Goal: Information Seeking & Learning: Learn about a topic

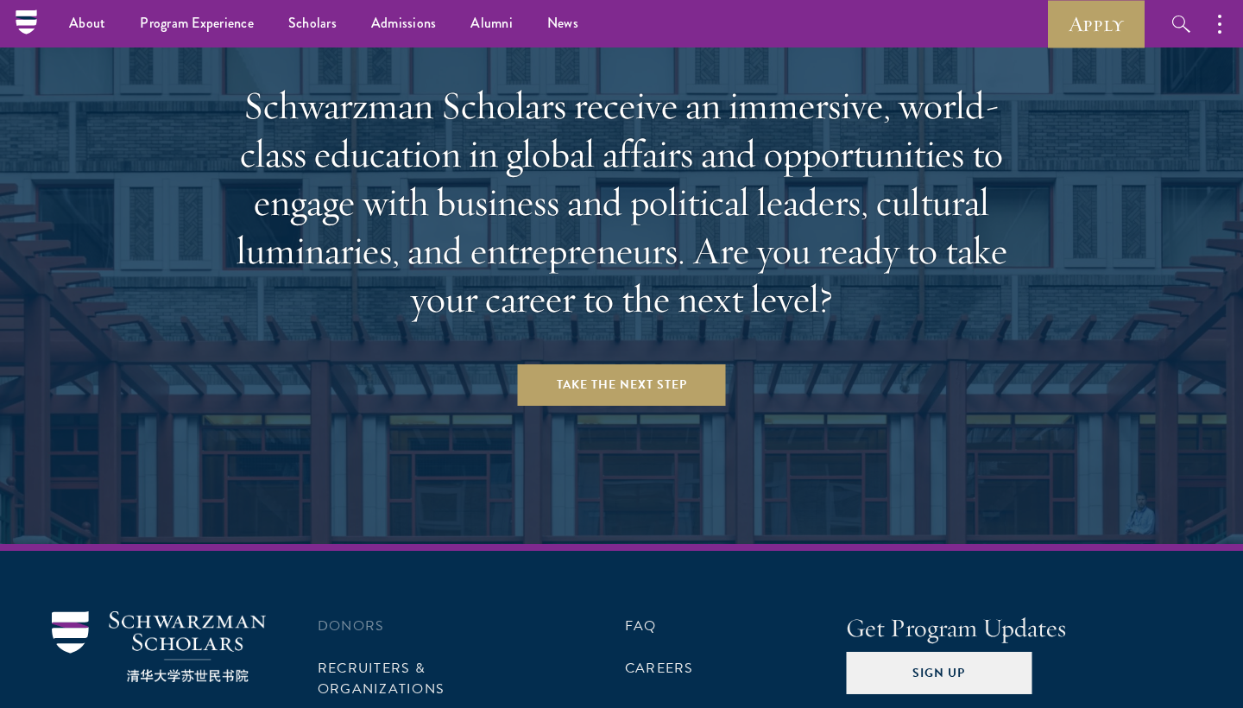
scroll to position [7170, 0]
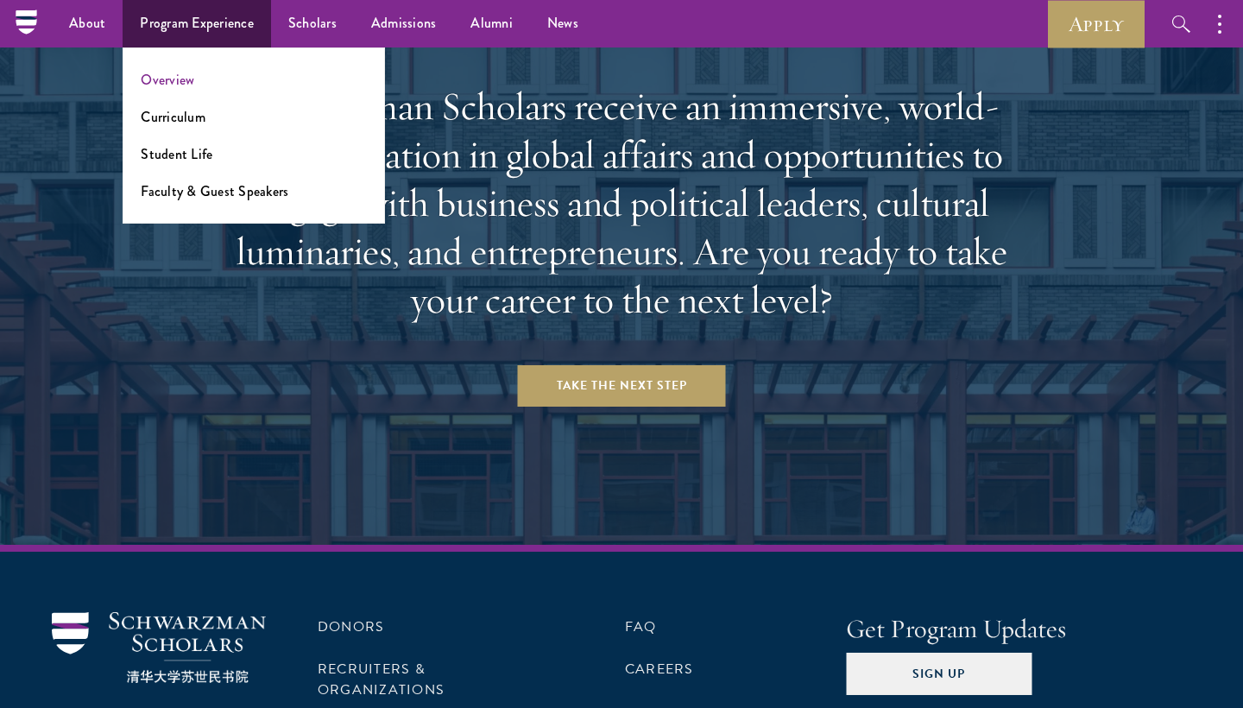
click at [177, 81] on link "Overview" at bounding box center [168, 80] width 54 height 20
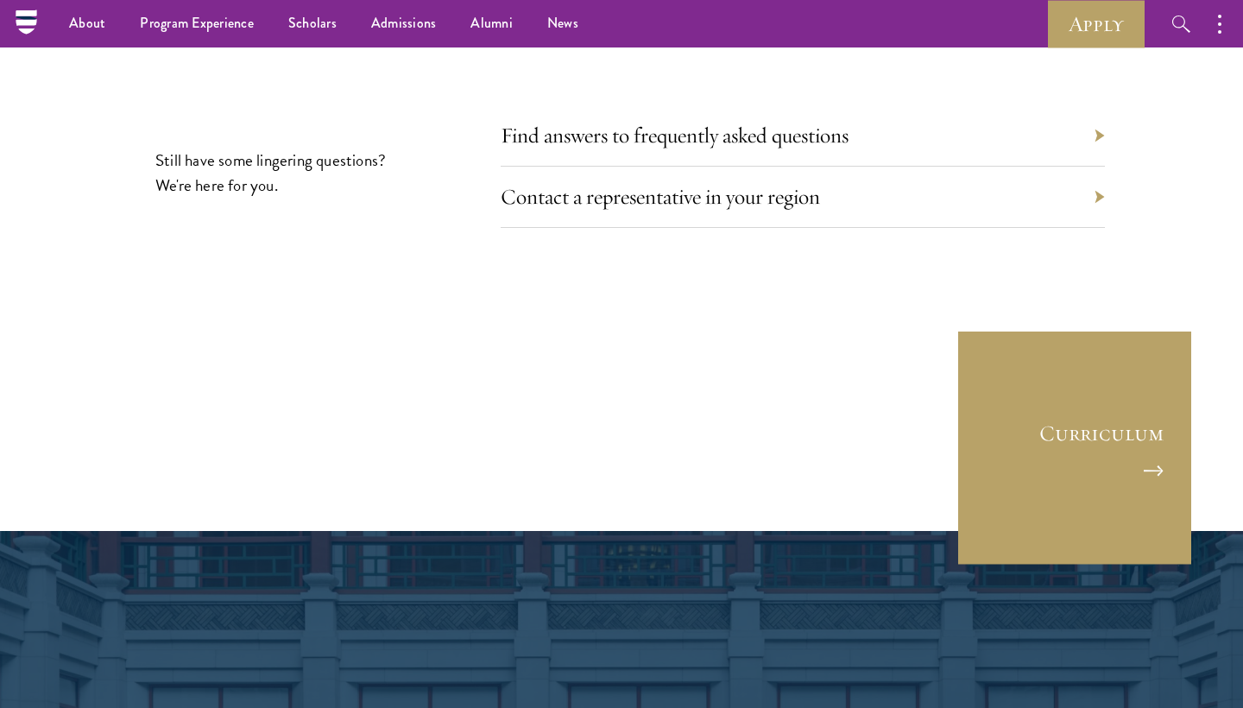
scroll to position [8118, 0]
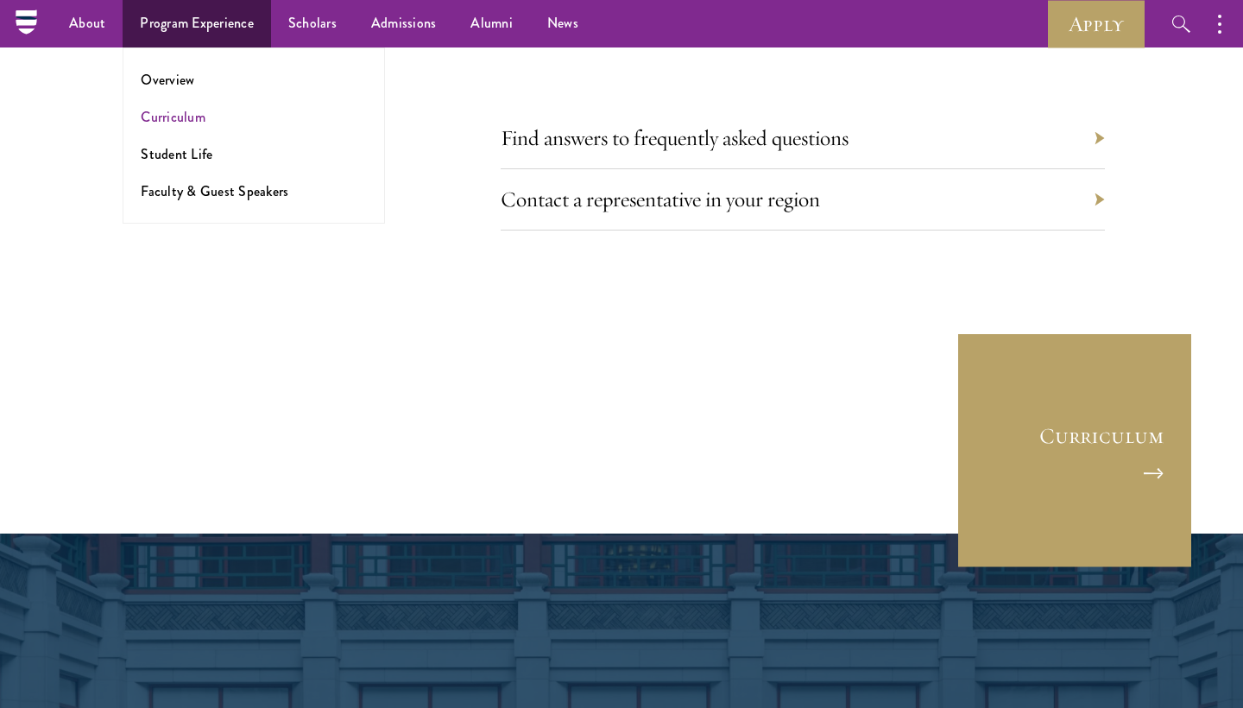
click at [175, 117] on link "Curriculum" at bounding box center [173, 117] width 65 height 20
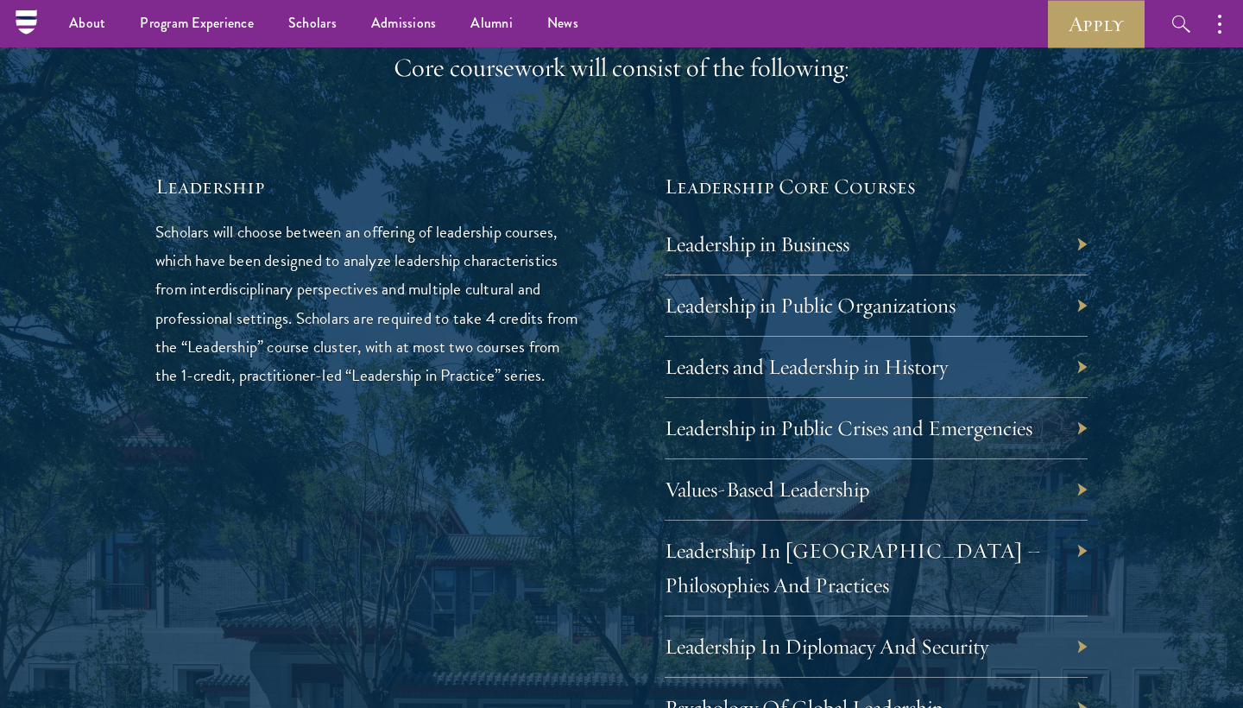
scroll to position [2755, 0]
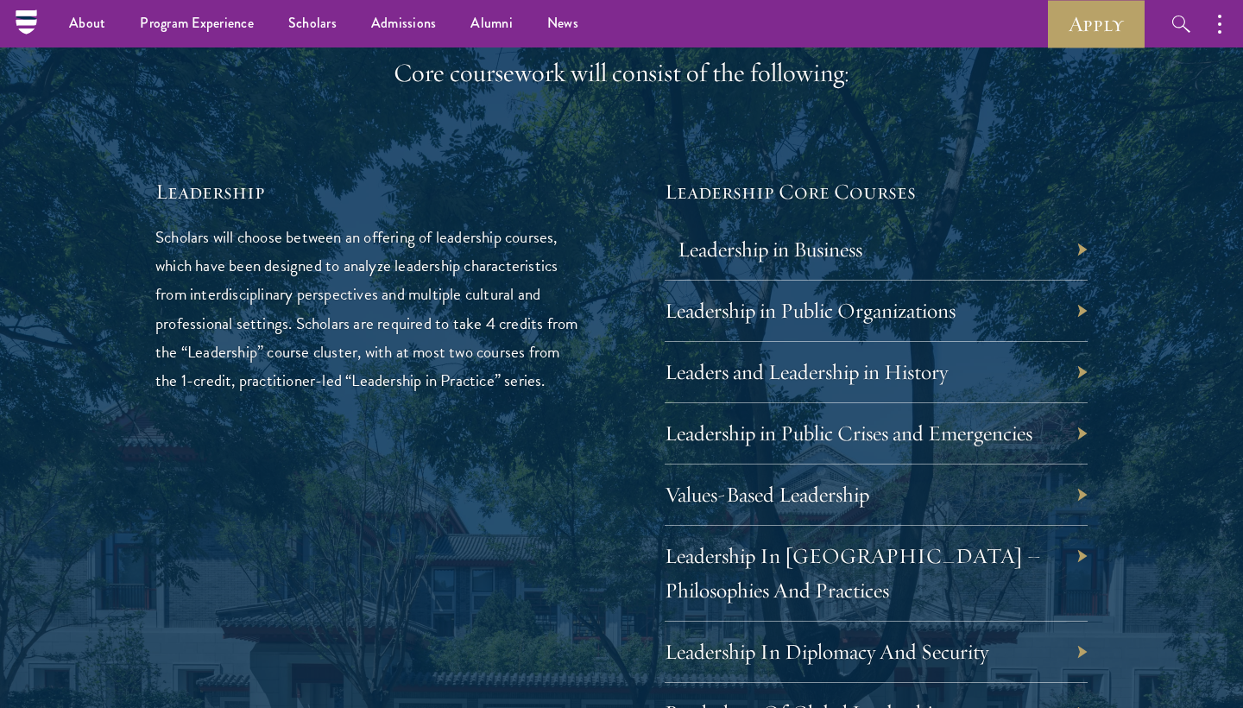
click at [701, 236] on link "Leadership in Business" at bounding box center [770, 249] width 185 height 27
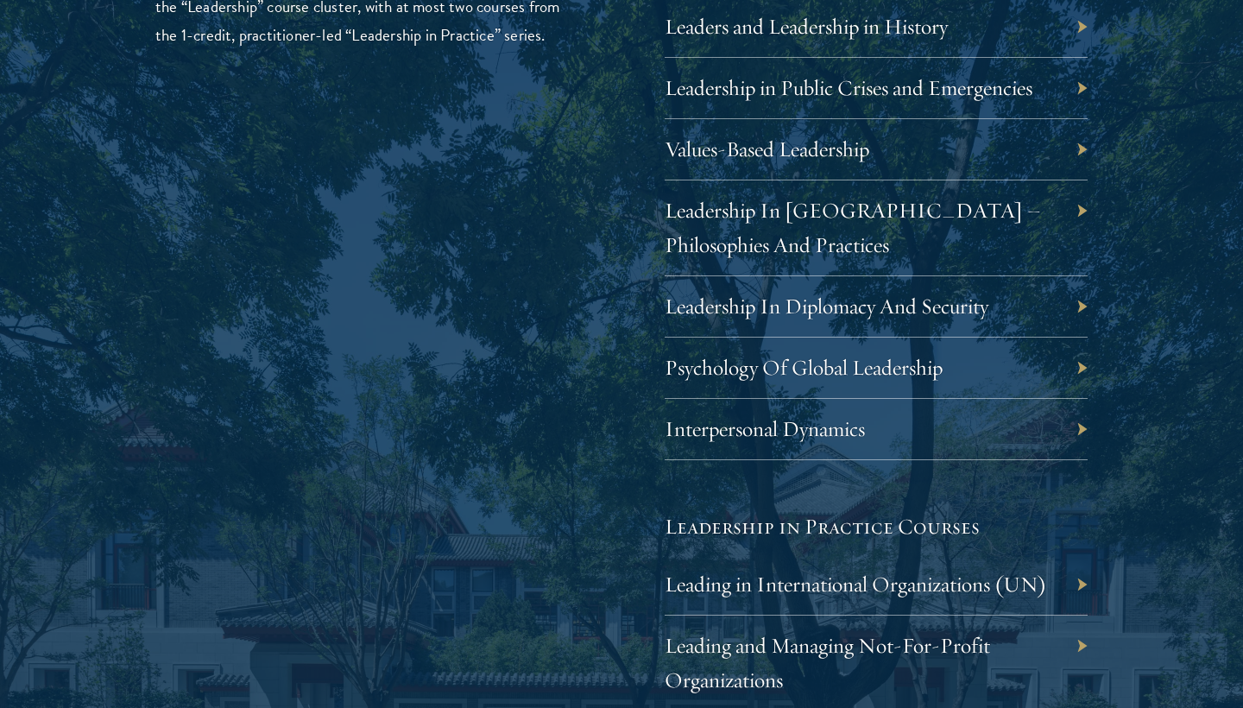
scroll to position [3117, 0]
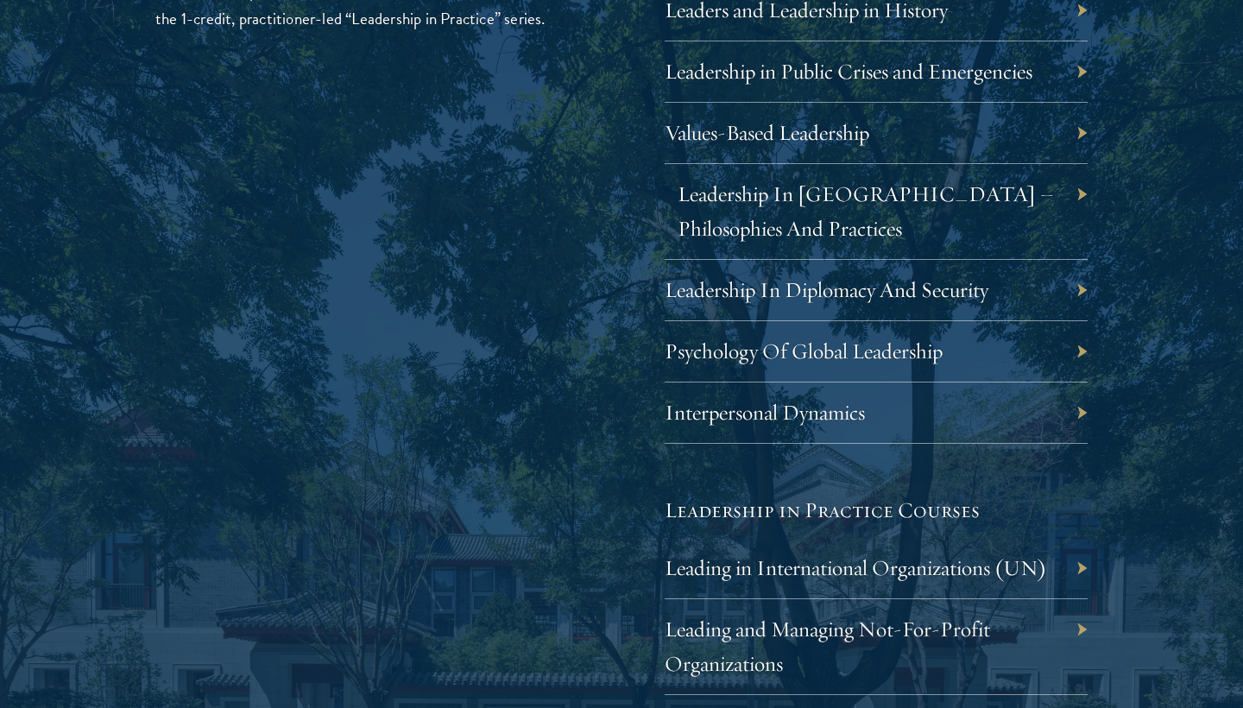
click at [938, 185] on link "Leadership In [GEOGRAPHIC_DATA] – Philosophies And Practices" at bounding box center [866, 210] width 376 height 61
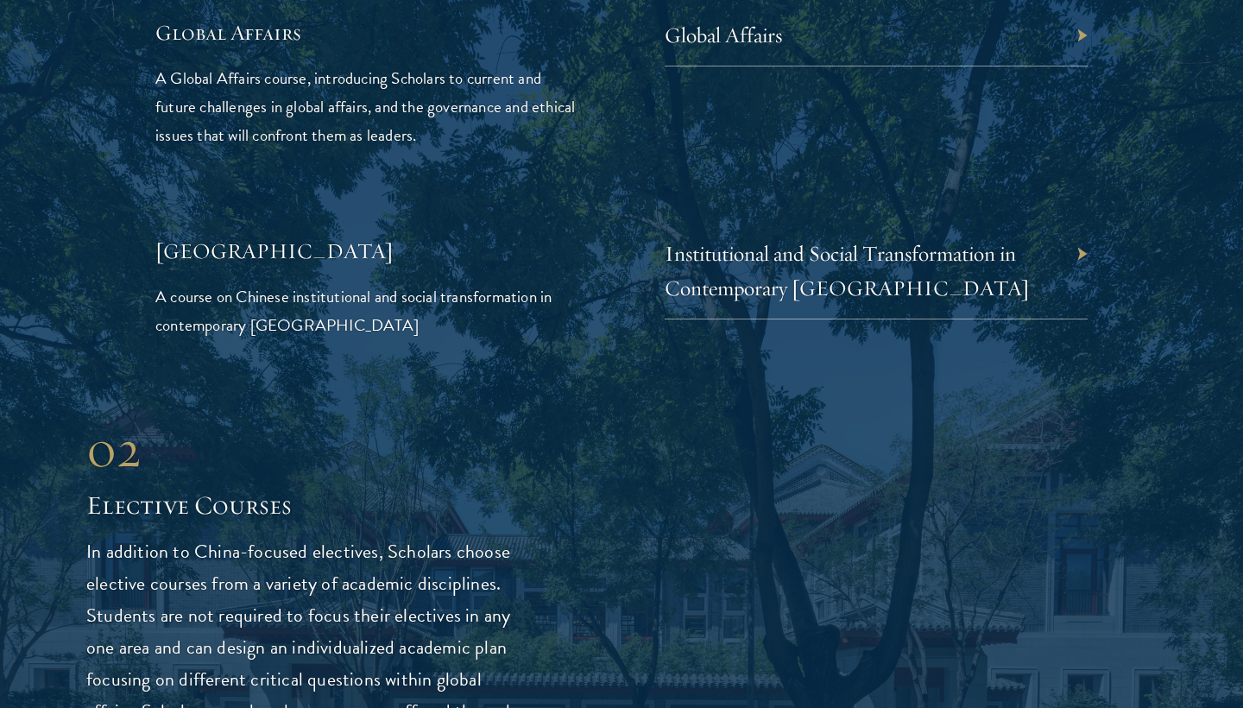
scroll to position [4134, 0]
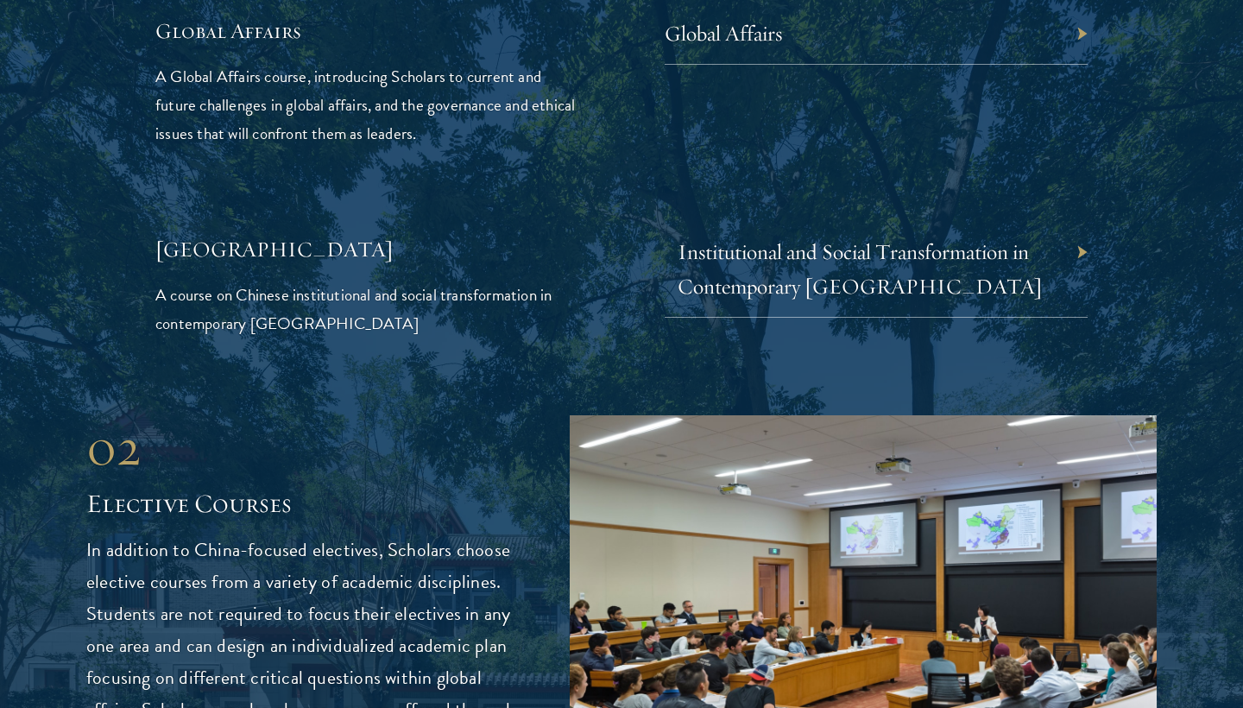
click at [801, 238] on link "Institutional and Social Transformation in Contemporary China" at bounding box center [860, 268] width 365 height 61
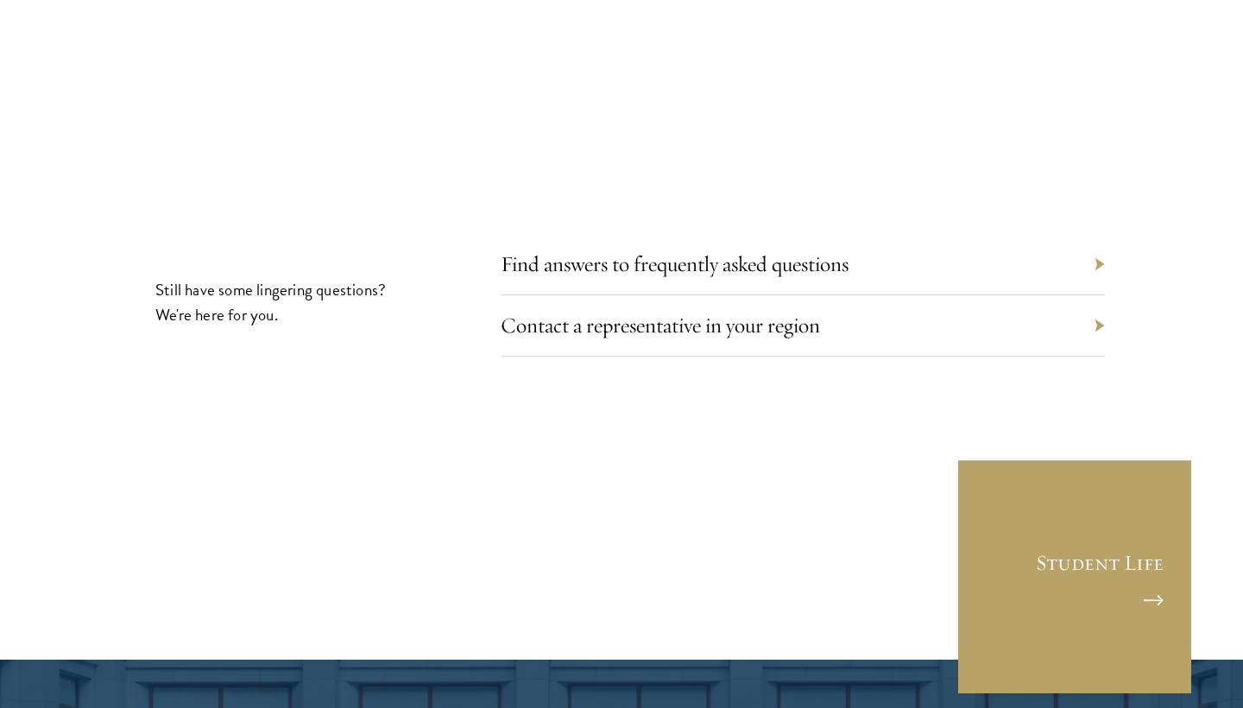
scroll to position [9388, 0]
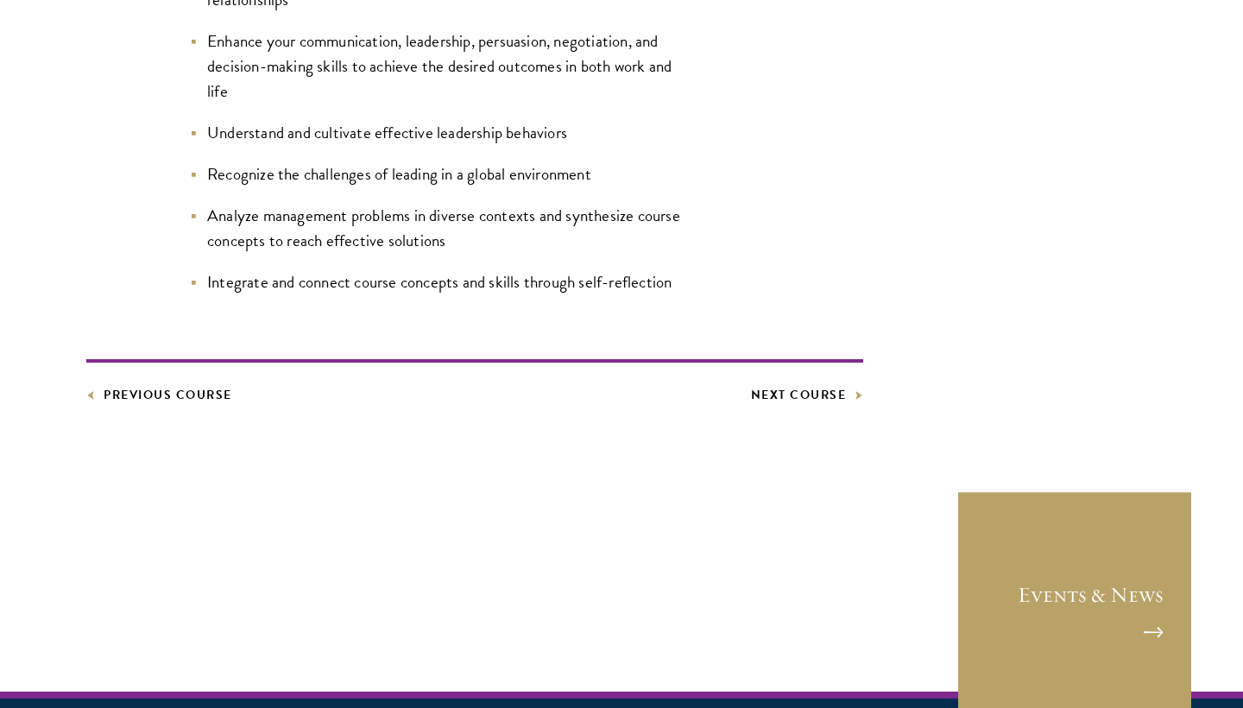
scroll to position [1102, 0]
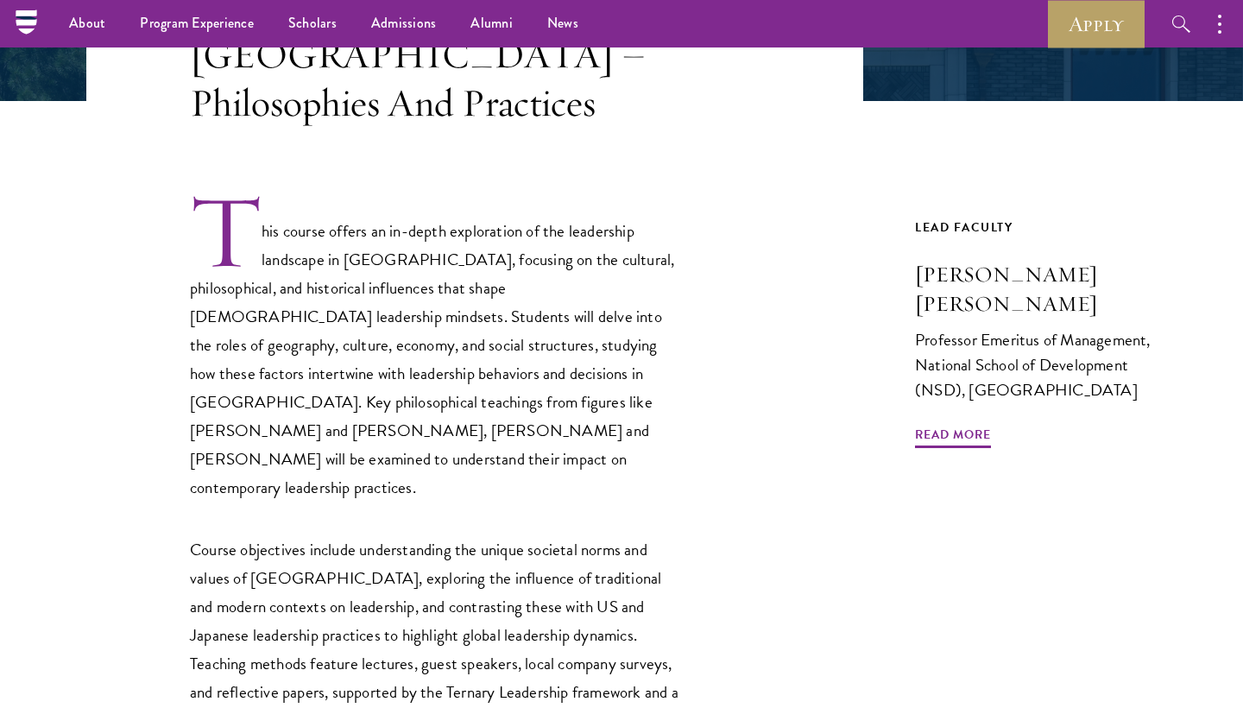
scroll to position [433, 0]
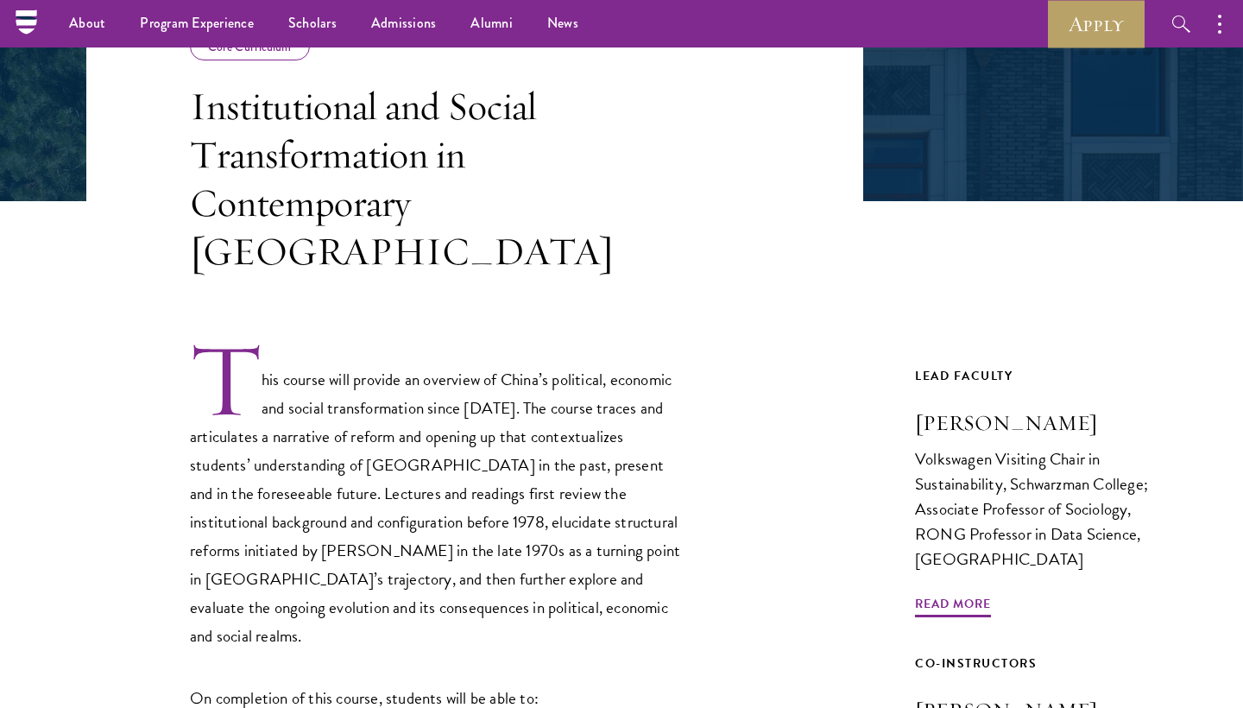
scroll to position [333, 0]
